Goal: Task Accomplishment & Management: Complete application form

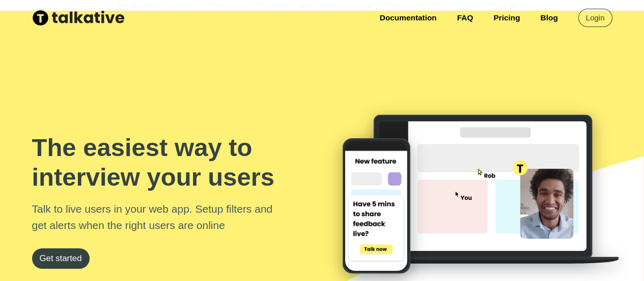
scroll to position [183, 0]
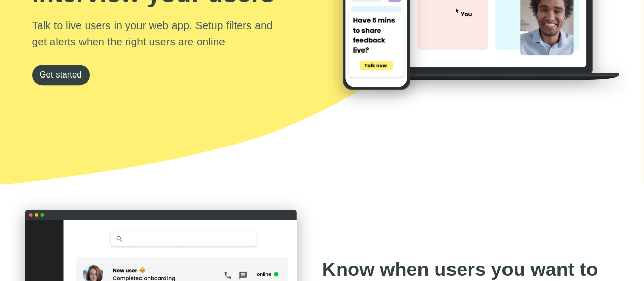
click at [72, 75] on link "Get started" at bounding box center [61, 75] width 58 height 20
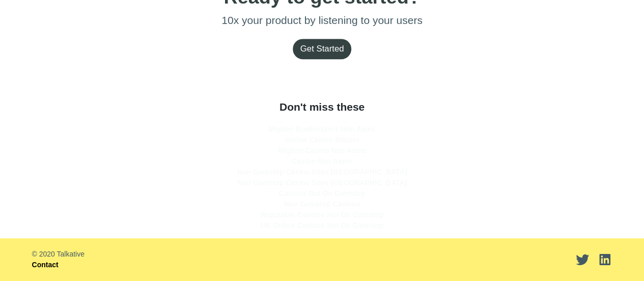
scroll to position [2645, 0]
click at [322, 48] on link "Get Started" at bounding box center [322, 49] width 59 height 20
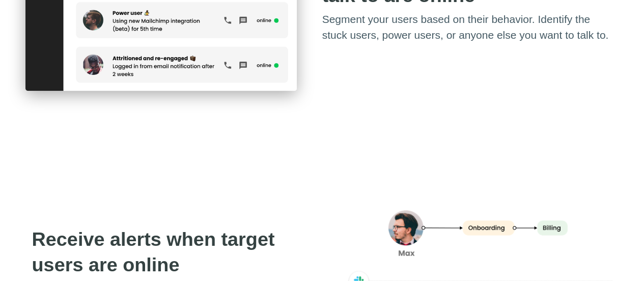
scroll to position [516, 0]
